Goal: Find contact information: Find contact information

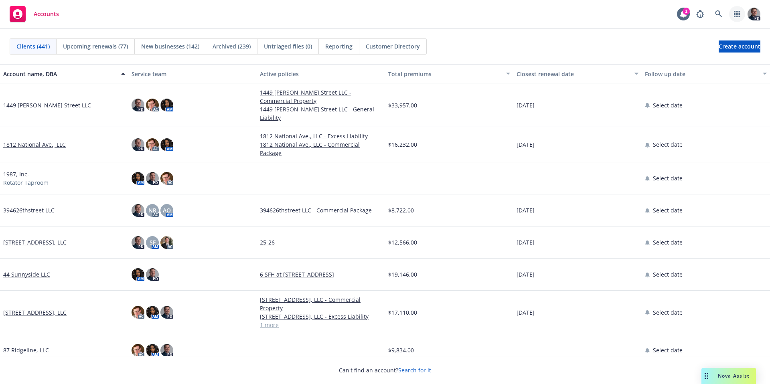
click at [737, 16] on icon "button" at bounding box center [737, 14] width 6 height 6
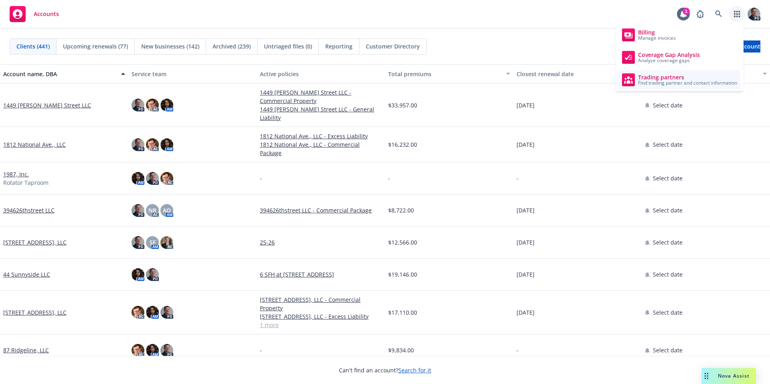
click at [670, 79] on span "Trading partners" at bounding box center [687, 77] width 99 height 6
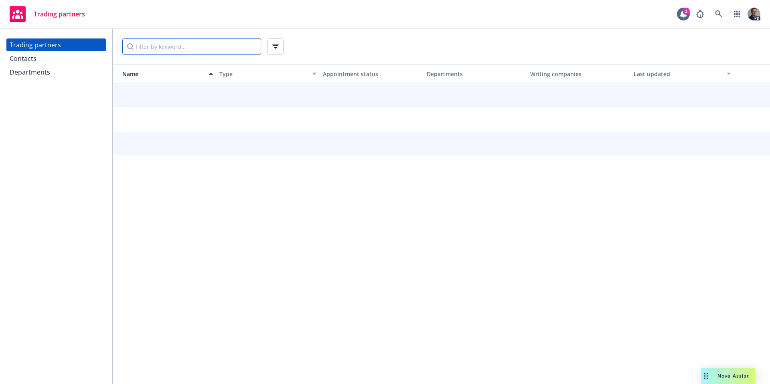
click at [179, 51] on input "Filter by keyword..." at bounding box center [191, 46] width 139 height 16
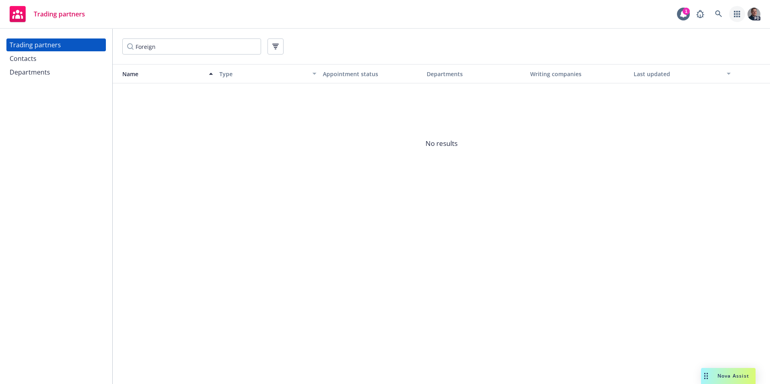
click at [738, 20] on link "button" at bounding box center [737, 14] width 16 height 16
click at [158, 46] on input "Foreign" at bounding box center [191, 46] width 139 height 16
drag, startPoint x: 158, startPoint y: 46, endPoint x: 103, endPoint y: 49, distance: 55.4
click at [103, 49] on div "Trading partners Contacts Departments Foreign Name Type Appointment status Depa…" at bounding box center [385, 206] width 770 height 355
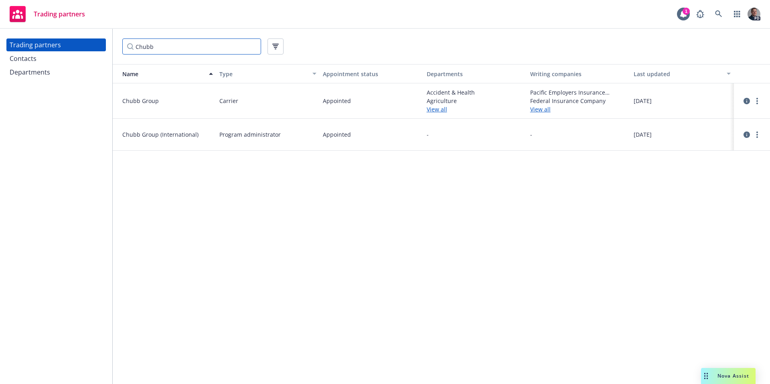
type input "Chubb"
click at [431, 109] on link "View all" at bounding box center [475, 109] width 97 height 8
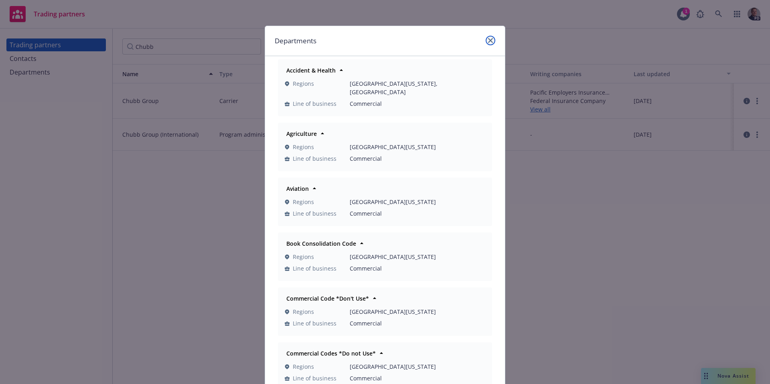
click at [488, 36] on link "close" at bounding box center [491, 41] width 10 height 10
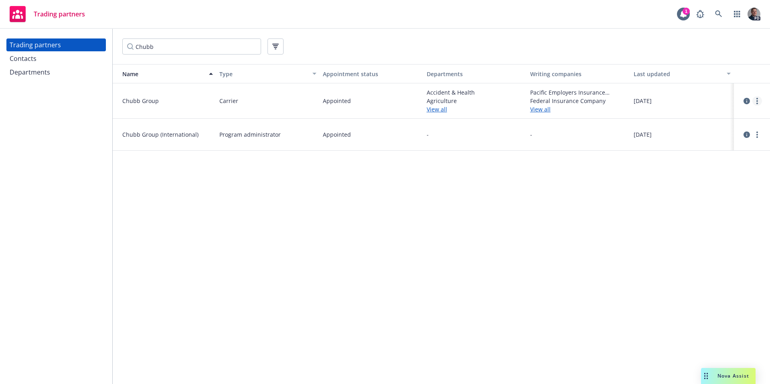
click at [754, 99] on link "more" at bounding box center [757, 101] width 10 height 10
click at [750, 118] on link "View contacts" at bounding box center [716, 117] width 89 height 16
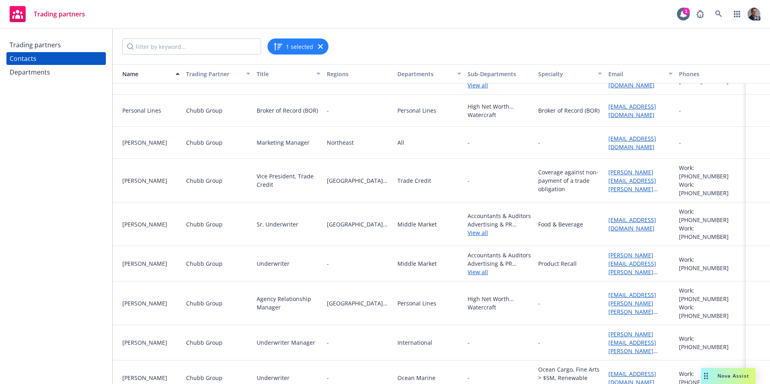
scroll to position [1336, 0]
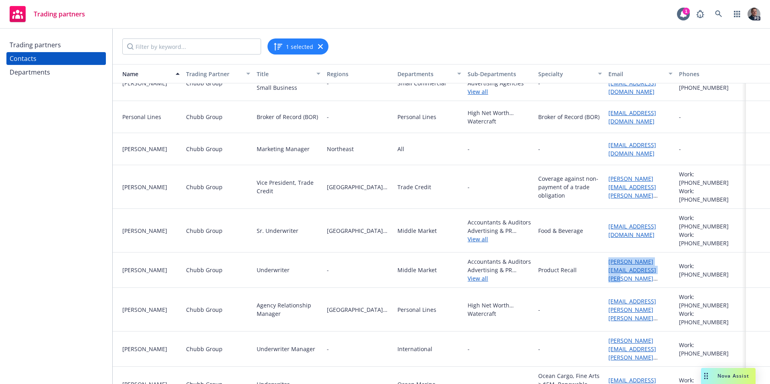
drag, startPoint x: 638, startPoint y: 259, endPoint x: 603, endPoint y: 245, distance: 38.3
click at [605, 253] on div "[PERSON_NAME][EMAIL_ADDRESS][PERSON_NAME][DOMAIN_NAME]" at bounding box center [640, 270] width 70 height 35
copy link "[PERSON_NAME][EMAIL_ADDRESS][PERSON_NAME][DOMAIN_NAME]"
click at [730, 368] on div "Nova Assist" at bounding box center [728, 376] width 55 height 16
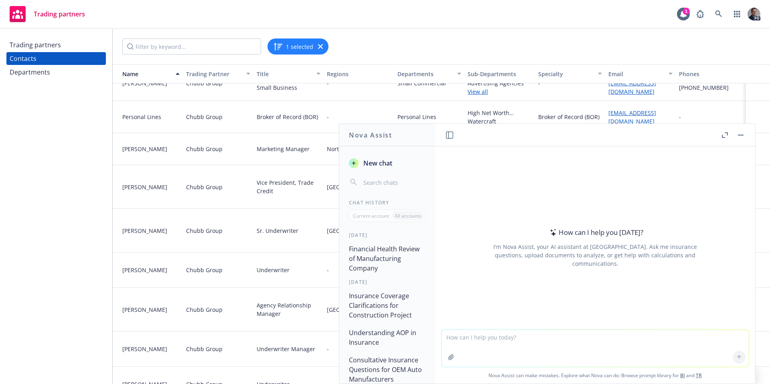
click at [456, 342] on textarea at bounding box center [594, 348] width 307 height 37
click at [449, 353] on button "button" at bounding box center [451, 357] width 13 height 13
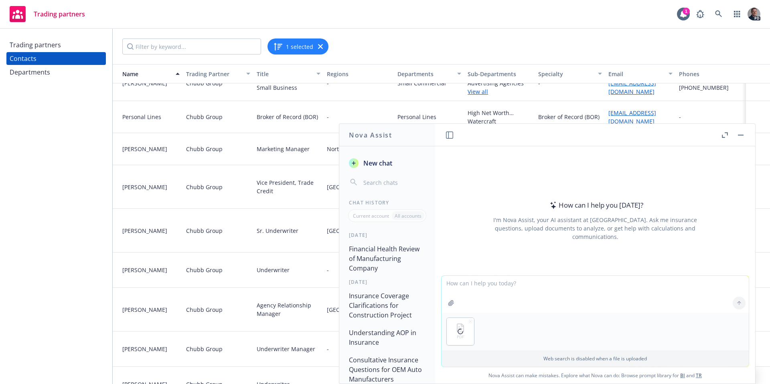
click at [496, 290] on textarea at bounding box center [594, 294] width 307 height 37
type textarea "N"
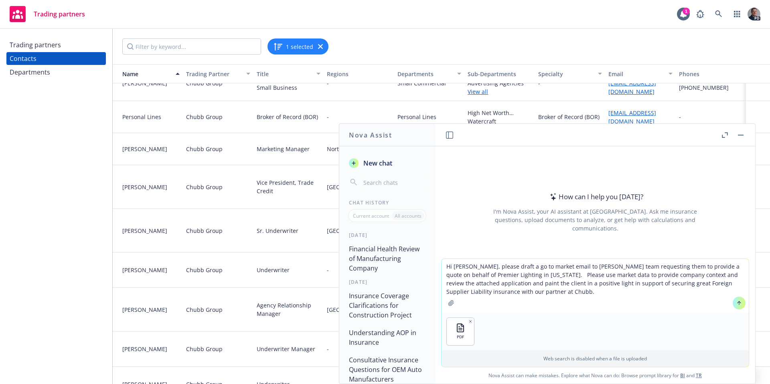
type textarea "Hi [PERSON_NAME], please draft a go to market email to [PERSON_NAME] team reque…"
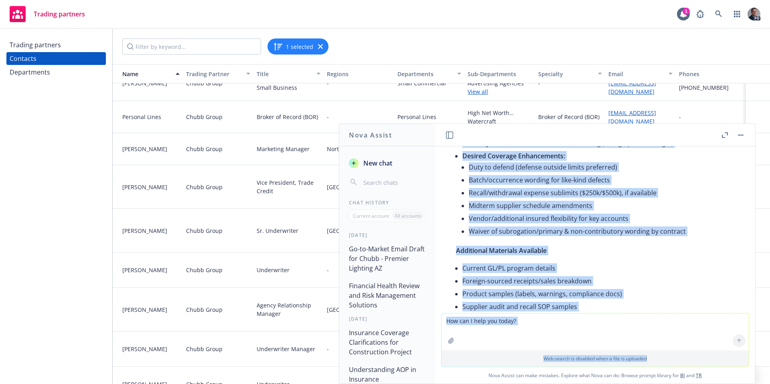
scroll to position [1059, 0]
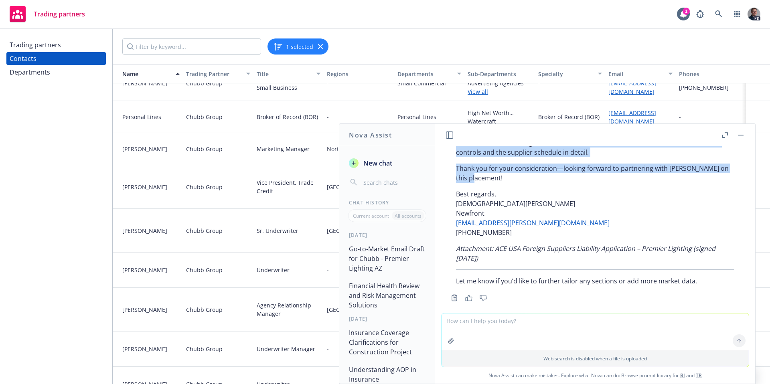
drag, startPoint x: 456, startPoint y: 155, endPoint x: 706, endPoint y: 176, distance: 250.3
copy div "Lo Ipsum Dolo, Si’am consect ad elitse Doeiusm Temporin Utlabore, ETD mag aliqu…"
click at [722, 134] on icon "button" at bounding box center [725, 135] width 6 height 6
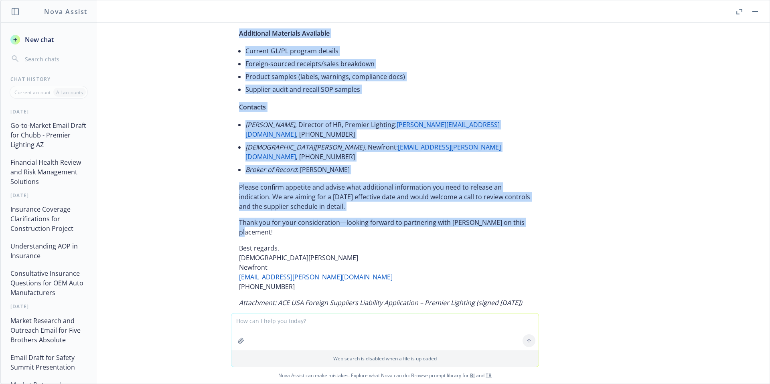
scroll to position [877, 0]
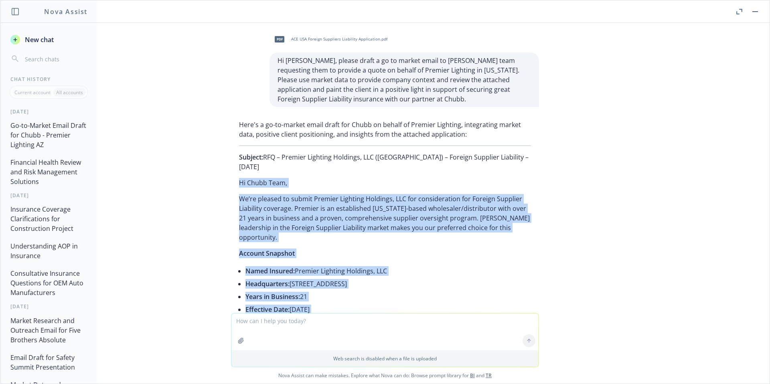
scroll to position [877, 0]
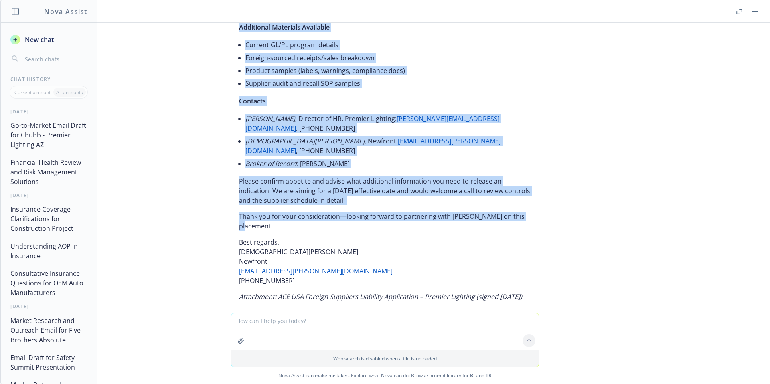
click at [751, 14] on button "button" at bounding box center [755, 12] width 10 height 10
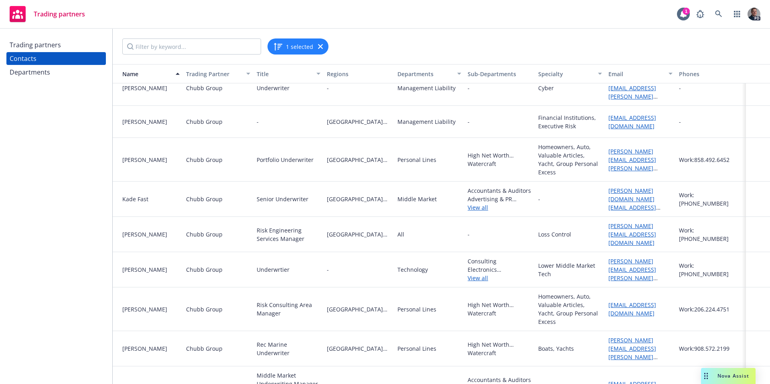
scroll to position [878, 0]
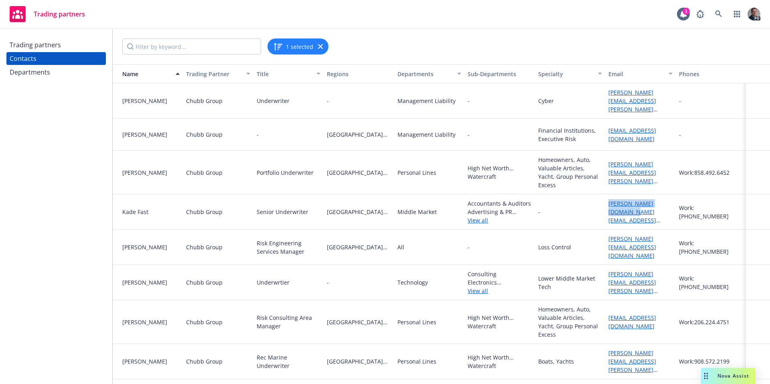
drag, startPoint x: 617, startPoint y: 194, endPoint x: 594, endPoint y: 189, distance: 23.4
click at [594, 194] on div "Kade Fast Chubb Group Senior Underwriter Northern California Middle Market Acco…" at bounding box center [441, 211] width 657 height 35
copy div "kincaid.fast@chubb.com"
